Goal: Information Seeking & Learning: Learn about a topic

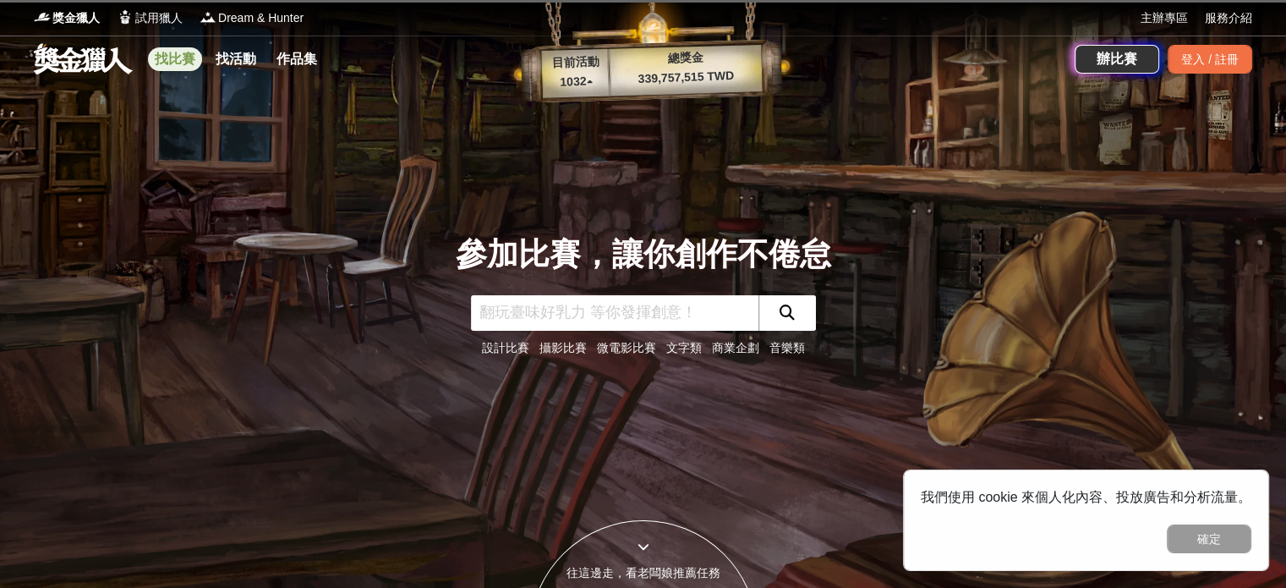
click at [169, 58] on link "找比賽" at bounding box center [175, 59] width 54 height 24
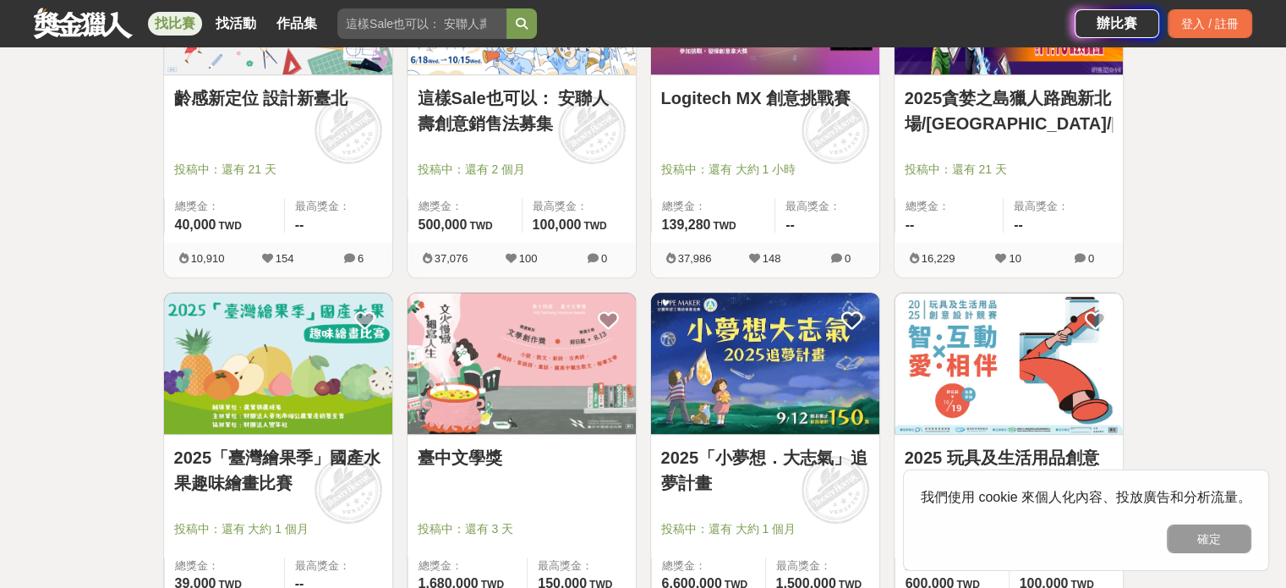
scroll to position [845, 0]
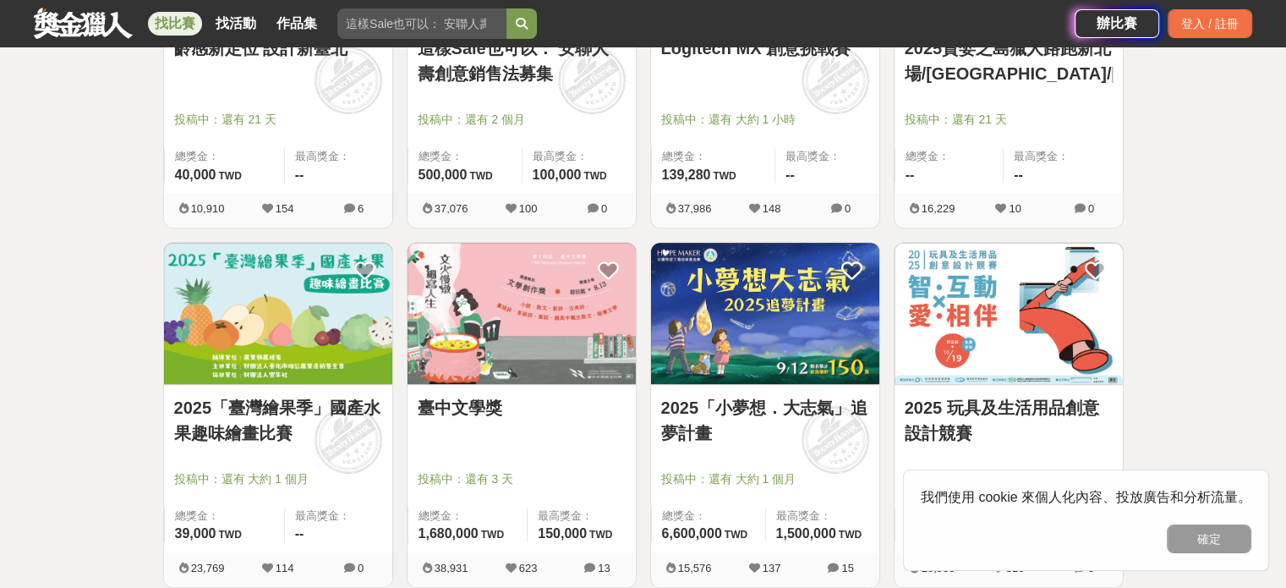
click at [301, 408] on link "2025「臺灣繪果季」國產水果趣味繪畫比賽" at bounding box center [278, 420] width 208 height 51
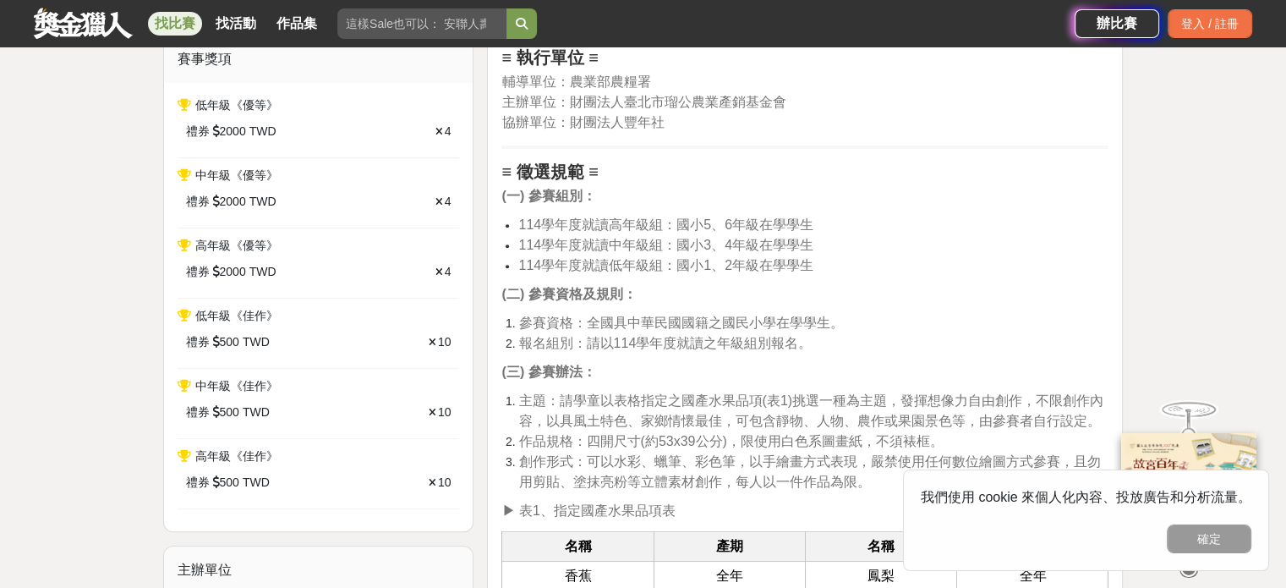
scroll to position [761, 0]
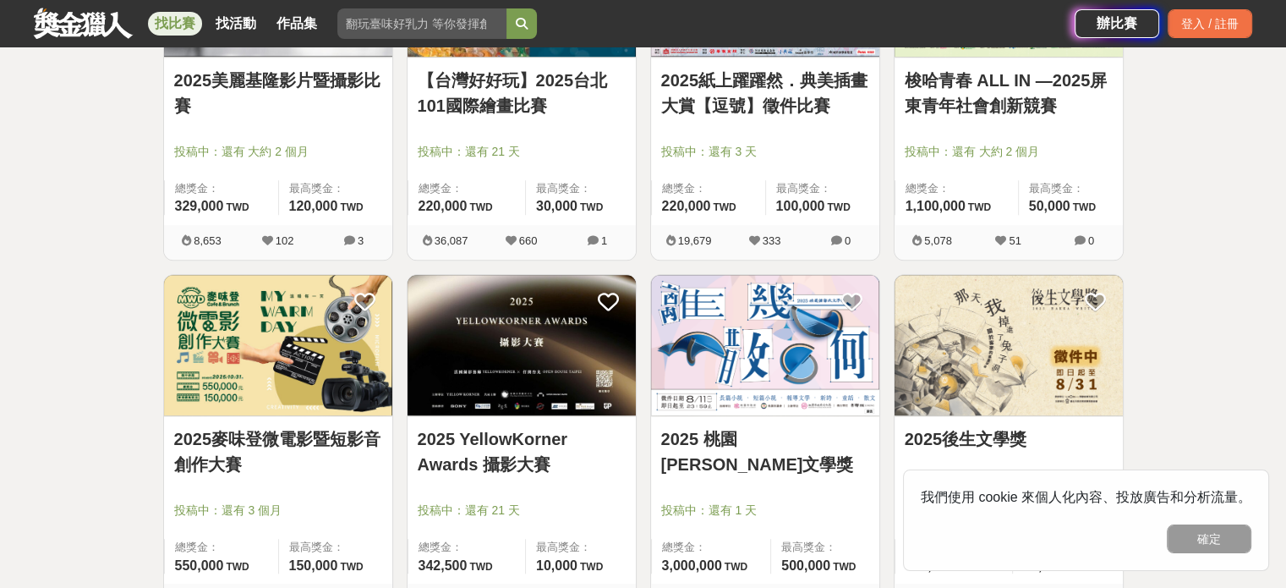
scroll to position [1522, 0]
